Goal: Task Accomplishment & Management: Manage account settings

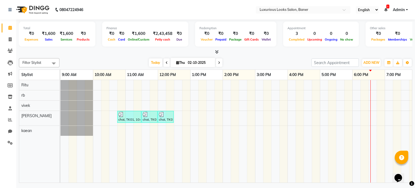
click at [320, 117] on div "chai, TK01, 10:45 AM-11:30 AM, Hair Cut - Senior Stylist - [DEMOGRAPHIC_DATA] c…" at bounding box center [288, 131] width 454 height 103
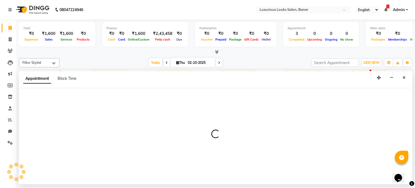
select select "89017"
select select "tentative"
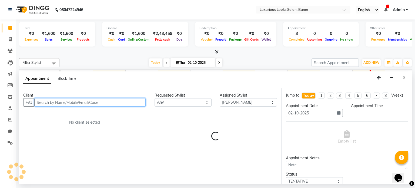
select select "1020"
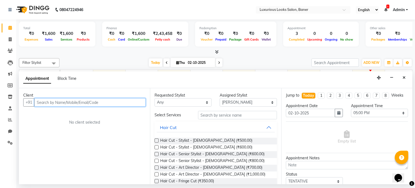
drag, startPoint x: 69, startPoint y: 103, endPoint x: 70, endPoint y: 97, distance: 6.0
click at [70, 100] on input "text" at bounding box center [89, 102] width 111 height 8
type input "9109067569"
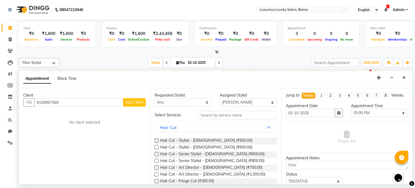
click at [134, 104] on span "Add Client" at bounding box center [134, 102] width 18 height 5
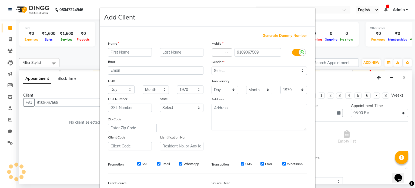
click at [114, 51] on input "text" at bounding box center [130, 52] width 44 height 8
type input "[PERSON_NAME]"
click at [137, 165] on input "SMS" at bounding box center [139, 164] width 4 height 4
checkbox input "false"
click at [157, 165] on input "Email" at bounding box center [159, 164] width 4 height 4
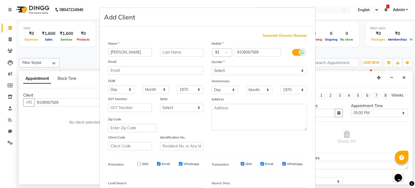
checkbox input "false"
click at [179, 165] on input "Whatsapp" at bounding box center [181, 164] width 4 height 4
checkbox input "false"
click at [241, 165] on input "SMS" at bounding box center [243, 164] width 4 height 4
checkbox input "false"
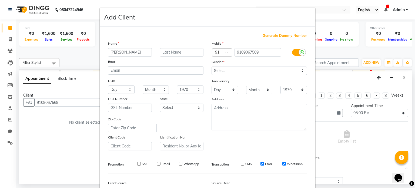
click at [261, 165] on input "Email" at bounding box center [263, 164] width 4 height 4
checkbox input "false"
click at [282, 165] on input "Whatsapp" at bounding box center [284, 164] width 4 height 4
checkbox input "false"
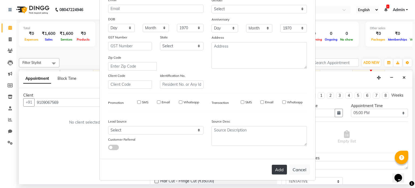
click at [276, 171] on button "Add" at bounding box center [279, 170] width 15 height 10
click at [281, 167] on button "Add" at bounding box center [279, 170] width 15 height 10
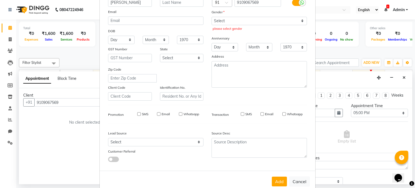
scroll to position [37, 0]
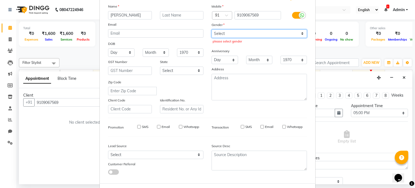
click at [229, 35] on select "Select [DEMOGRAPHIC_DATA] [DEMOGRAPHIC_DATA] Other Prefer Not To Say" at bounding box center [259, 33] width 95 height 8
select select "[DEMOGRAPHIC_DATA]"
click at [212, 29] on select "Select [DEMOGRAPHIC_DATA] [DEMOGRAPHIC_DATA] Other Prefer Not To Say" at bounding box center [259, 33] width 95 height 8
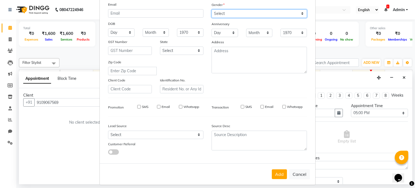
scroll to position [64, 0]
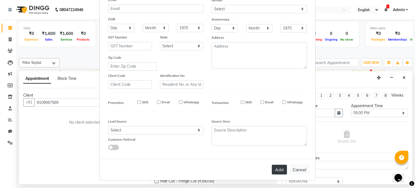
click at [279, 169] on button "Add" at bounding box center [279, 170] width 15 height 10
select select
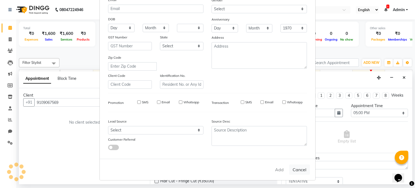
select select
checkbox input "false"
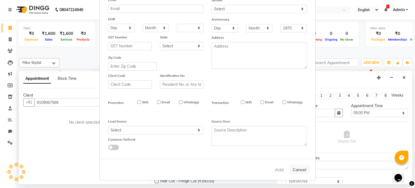
checkbox input "false"
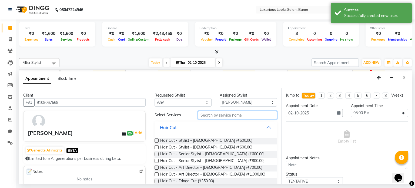
click at [204, 117] on input "text" at bounding box center [237, 115] width 79 height 8
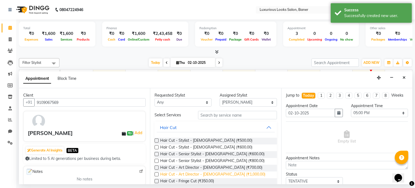
click at [226, 177] on span "Hair Cut - Art Director - [DEMOGRAPHIC_DATA] (₹1,000.00)" at bounding box center [212, 174] width 105 height 7
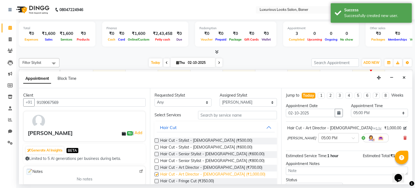
checkbox input "false"
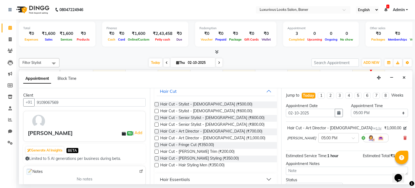
scroll to position [0, 0]
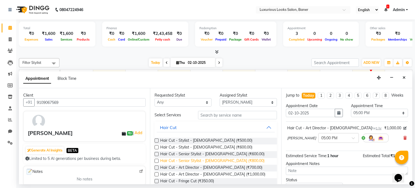
click at [221, 159] on span "Hair Cut - Senior Stylist - [DEMOGRAPHIC_DATA] (₹800.00)" at bounding box center [212, 161] width 104 height 7
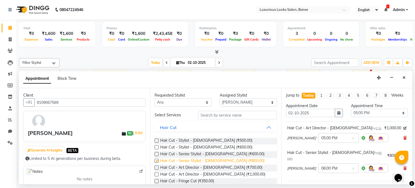
checkbox input "false"
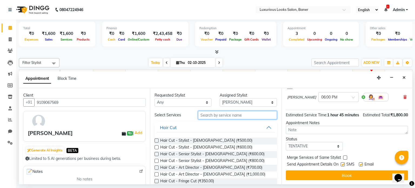
click at [218, 115] on input "text" at bounding box center [237, 115] width 79 height 8
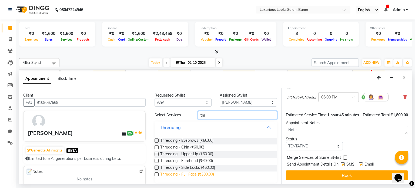
type input "thr"
click at [203, 173] on span "Threading - Full Face (₹300.00)" at bounding box center [187, 174] width 54 height 7
checkbox input "false"
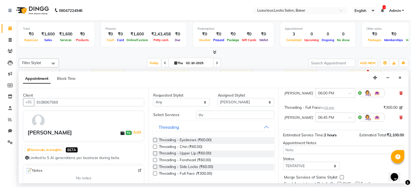
scroll to position [90, 0]
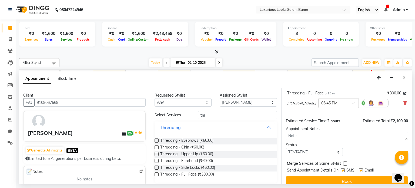
click at [343, 168] on label at bounding box center [343, 170] width 4 height 4
click at [343, 169] on input "checkbox" at bounding box center [343, 171] width 4 height 4
checkbox input "false"
click at [362, 168] on label at bounding box center [361, 170] width 4 height 4
click at [362, 169] on input "checkbox" at bounding box center [361, 171] width 4 height 4
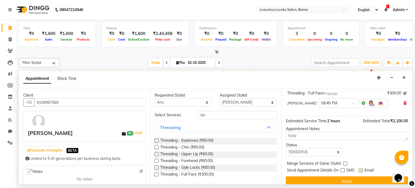
checkbox input "false"
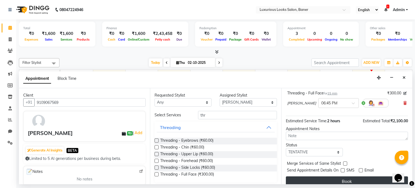
click at [359, 176] on button "Book" at bounding box center [347, 181] width 122 height 10
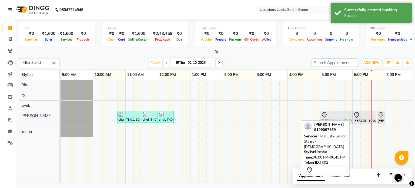
click at [352, 118] on link "[PERSON_NAME], TK02, 06:00 PM-06:45 PM, Hair Cut - Senior Stylist - [DEMOGRAPHI…" at bounding box center [364, 117] width 24 height 13
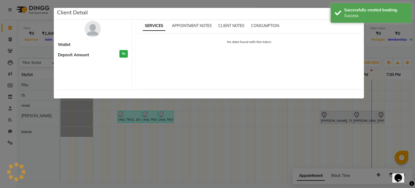
select select "7"
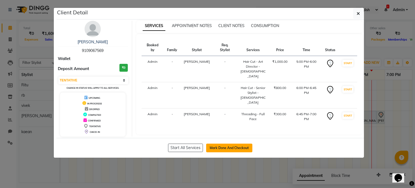
click at [216, 148] on button "Mark Done And Checkout" at bounding box center [229, 148] width 46 height 9
select select "service"
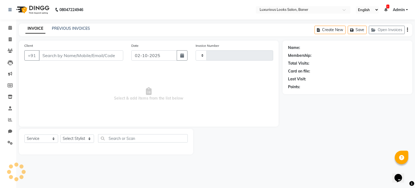
type input "0914"
select select "7573"
type input "9109067569"
select select "89017"
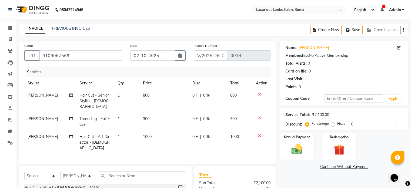
click at [148, 116] on span "300" at bounding box center [146, 118] width 6 height 5
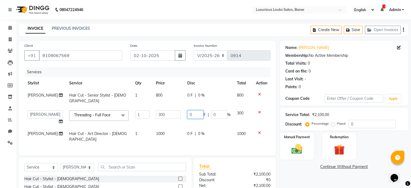
click at [198, 111] on input "0" at bounding box center [195, 114] width 16 height 8
type input "110"
click at [237, 107] on td "300" at bounding box center [243, 117] width 19 height 21
click at [196, 111] on input "110" at bounding box center [195, 114] width 16 height 8
type input "190"
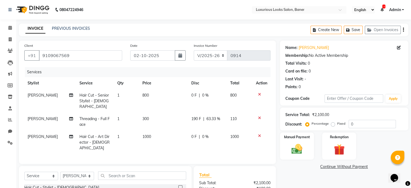
click at [239, 113] on td "110" at bounding box center [240, 122] width 26 height 18
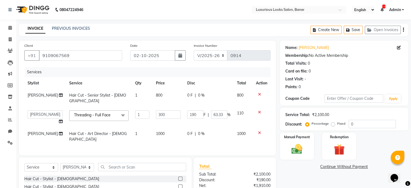
click at [244, 95] on td "800" at bounding box center [243, 98] width 19 height 18
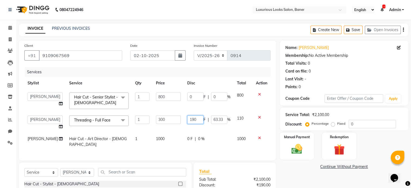
click at [194, 119] on input "190" at bounding box center [195, 119] width 16 height 8
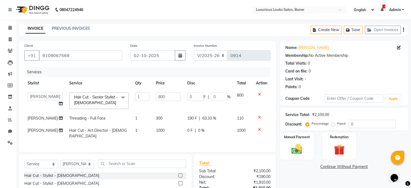
click at [193, 119] on span "190 F" at bounding box center [192, 118] width 10 height 6
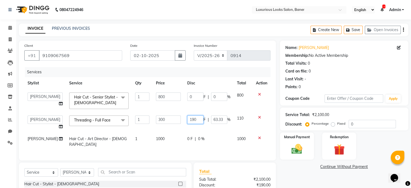
click at [196, 120] on input "190" at bounding box center [195, 119] width 16 height 8
type input "1"
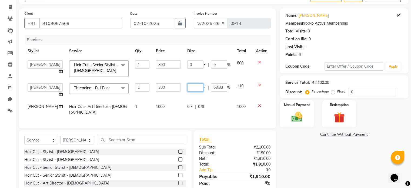
scroll to position [7, 0]
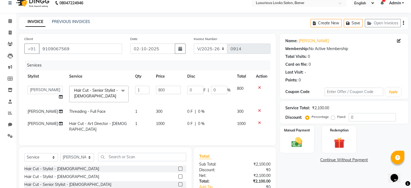
click at [241, 111] on span "300" at bounding box center [240, 111] width 6 height 5
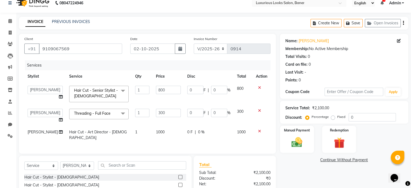
click at [241, 112] on span "300" at bounding box center [240, 111] width 6 height 5
click at [243, 110] on td "300" at bounding box center [243, 115] width 19 height 21
click at [175, 112] on input "300" at bounding box center [168, 113] width 25 height 8
type input "3"
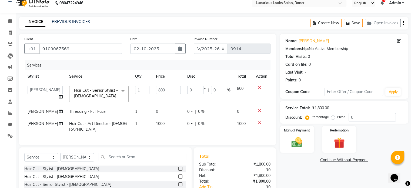
click at [258, 111] on icon at bounding box center [259, 111] width 3 height 4
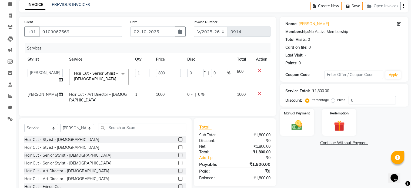
scroll to position [40, 0]
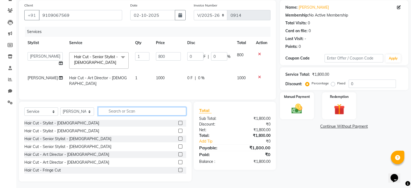
click at [125, 111] on input "text" at bounding box center [142, 111] width 88 height 8
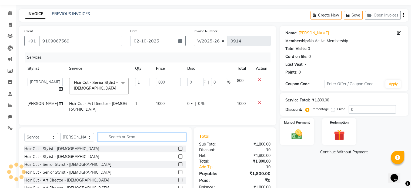
scroll to position [0, 0]
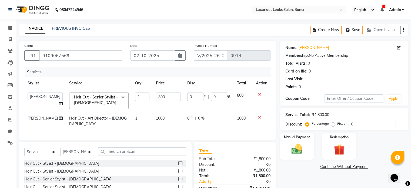
click at [71, 87] on th "Service" at bounding box center [99, 83] width 66 height 12
click at [72, 83] on th "Service" at bounding box center [99, 83] width 66 height 12
click at [70, 84] on th "Service" at bounding box center [99, 83] width 66 height 12
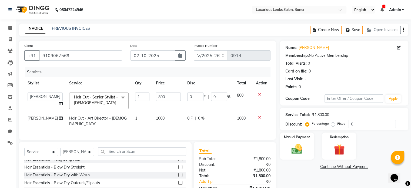
scroll to position [135, 0]
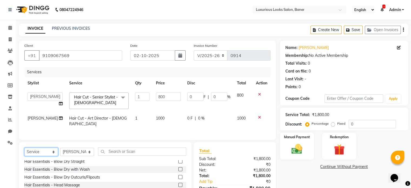
click at [53, 152] on select "Select Service Product Membership Package Voucher Prepaid Gift Card" at bounding box center [41, 152] width 34 height 8
click at [37, 152] on select "Select Service Product Membership Package Voucher Prepaid Gift Card" at bounding box center [41, 152] width 34 height 8
click at [53, 153] on select "Select Service Product Membership Package Voucher Prepaid Gift Card" at bounding box center [41, 152] width 34 height 8
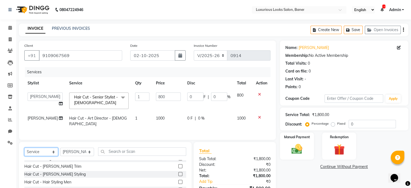
scroll to position [54, 0]
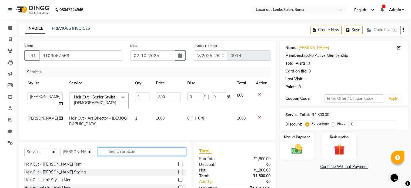
click at [114, 154] on input "text" at bounding box center [142, 151] width 88 height 8
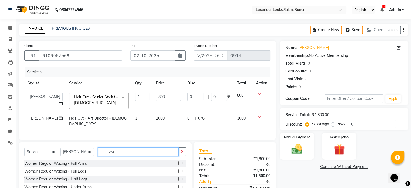
type input "w"
type input "thre"
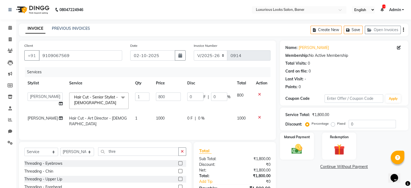
click at [112, 162] on div "Threading - Eyebrows" at bounding box center [105, 163] width 162 height 7
click at [180, 162] on label at bounding box center [180, 163] width 4 height 4
click at [180, 162] on input "checkbox" at bounding box center [180, 164] width 4 height 4
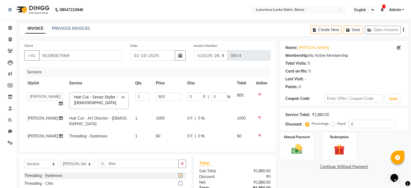
checkbox input "false"
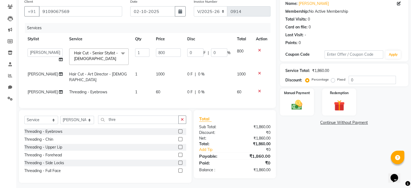
scroll to position [45, 0]
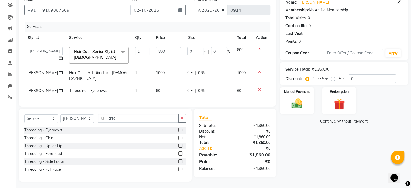
click at [179, 136] on label at bounding box center [180, 138] width 4 height 4
click at [179, 136] on input "checkbox" at bounding box center [180, 138] width 4 height 4
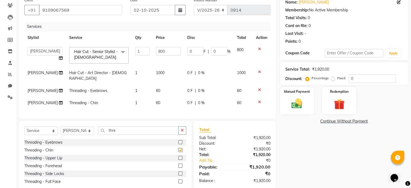
checkbox input "false"
click at [179, 164] on label at bounding box center [180, 166] width 4 height 4
click at [179, 164] on input "checkbox" at bounding box center [180, 166] width 4 height 4
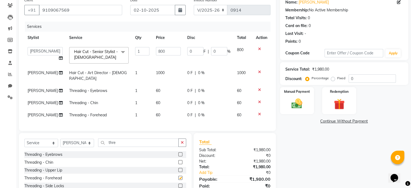
checkbox input "false"
click at [188, 112] on span "0 F" at bounding box center [189, 115] width 5 height 6
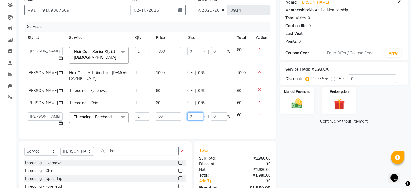
click at [195, 113] on input "0" at bounding box center [195, 116] width 16 height 8
type input "20"
click at [241, 109] on td "60" at bounding box center [243, 119] width 19 height 21
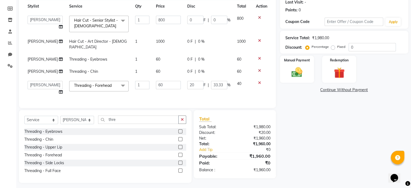
scroll to position [78, 0]
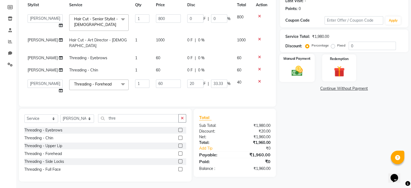
click at [300, 73] on img at bounding box center [297, 71] width 18 height 13
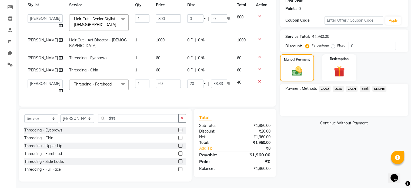
click at [376, 89] on span "ONLINE" at bounding box center [379, 89] width 14 height 6
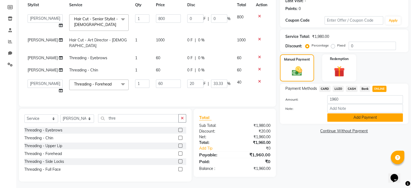
click at [362, 120] on button "Add Payment" at bounding box center [365, 117] width 76 height 8
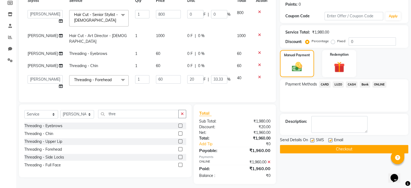
scroll to position [85, 0]
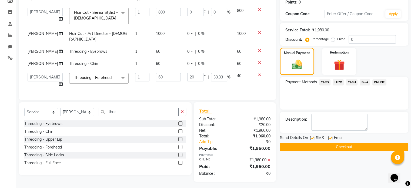
click at [312, 138] on label at bounding box center [312, 138] width 4 height 4
click at [312, 138] on input "checkbox" at bounding box center [312, 139] width 4 height 4
checkbox input "false"
click at [330, 137] on label at bounding box center [330, 138] width 4 height 4
click at [330, 137] on input "checkbox" at bounding box center [330, 139] width 4 height 4
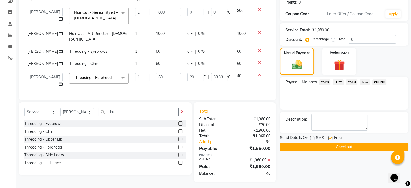
checkbox input "false"
click at [335, 145] on button "Checkout" at bounding box center [344, 147] width 128 height 8
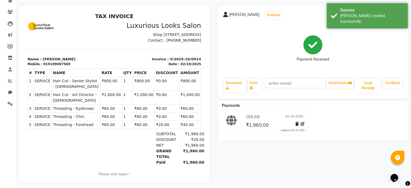
scroll to position [45, 0]
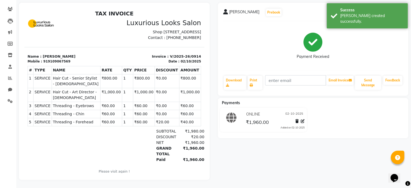
select select "service"
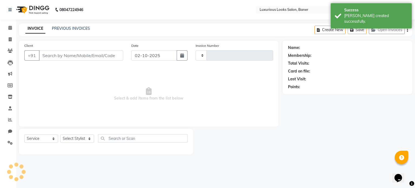
type input "0915"
select select "7573"
type input "9109067569"
select select "89017"
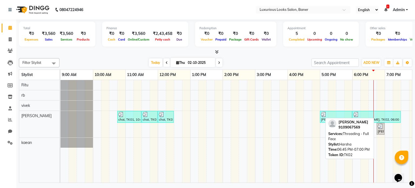
click at [381, 131] on div "[PERSON_NAME], TK02, 06:45 PM-07:00 PM, Threading - Full Face" at bounding box center [380, 129] width 7 height 10
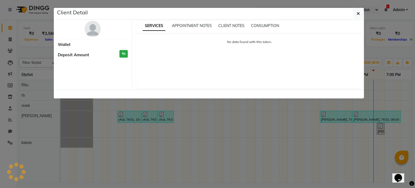
select select "3"
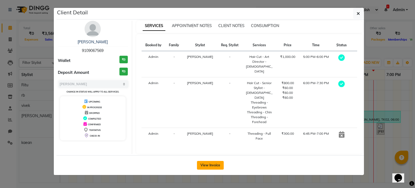
click at [222, 161] on button "View Invoice" at bounding box center [210, 165] width 27 height 9
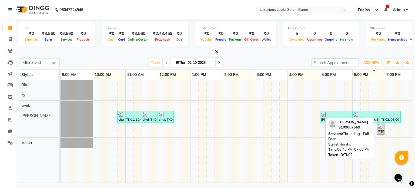
click at [379, 129] on div "[PERSON_NAME], TK02, 06:45 PM-07:00 PM, Threading - Full Face" at bounding box center [380, 129] width 7 height 10
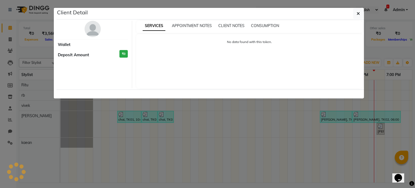
select select "3"
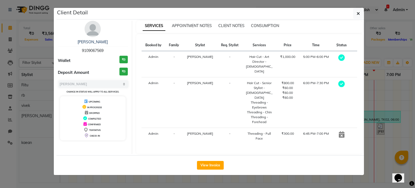
click at [341, 131] on icon at bounding box center [342, 134] width 6 height 6
click at [340, 131] on icon at bounding box center [342, 134] width 6 height 6
click at [31, 165] on ngb-modal-window "Client Detail [PERSON_NAME] 9109067569 Wallet ₹0 Deposit Amount ₹0 Select MARK …" at bounding box center [207, 94] width 415 height 188
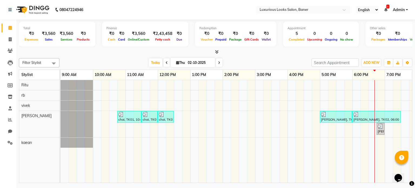
drag, startPoint x: 368, startPoint y: 151, endPoint x: 332, endPoint y: 195, distance: 56.7
click at [332, 188] on html "08047224946 Select Location × Luxurious Looks Salon, Baner English ENGLISH Espa…" at bounding box center [207, 94] width 415 height 188
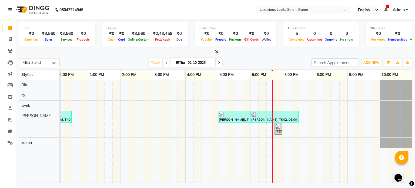
click at [132, 178] on div "chai, TK01, 10:45 AM-11:30 AM, Hair Cut - Senior Stylist - [DEMOGRAPHIC_DATA] c…" at bounding box center [237, 131] width 352 height 103
click at [166, 61] on icon at bounding box center [167, 62] width 2 height 3
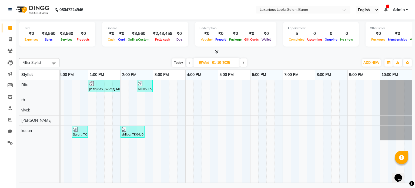
click at [244, 64] on icon at bounding box center [243, 62] width 2 height 3
type input "02-10-2025"
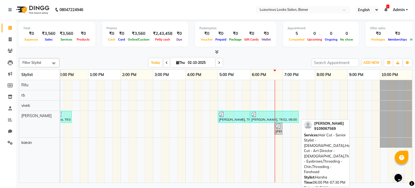
click at [287, 114] on div at bounding box center [274, 114] width 46 height 5
select select "3"
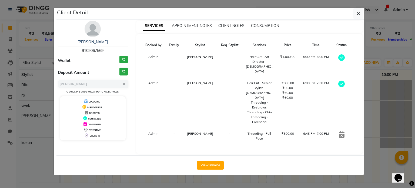
click at [388, 92] on ngb-modal-window "Client Detail [PERSON_NAME] 9109067569 Wallet ₹0 Deposit Amount ₹0 Select MARK …" at bounding box center [207, 94] width 415 height 188
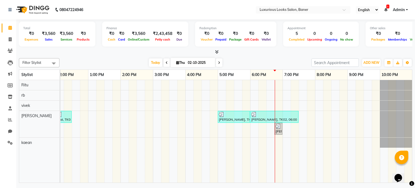
drag, startPoint x: 281, startPoint y: 117, endPoint x: 312, endPoint y: 125, distance: 31.4
click at [312, 125] on div "chai, TK01, 10:45 AM-11:30 AM, Hair Cut - Senior Stylist - [DEMOGRAPHIC_DATA] c…" at bounding box center [185, 131] width 454 height 103
